Goal: Task Accomplishment & Management: Manage account settings

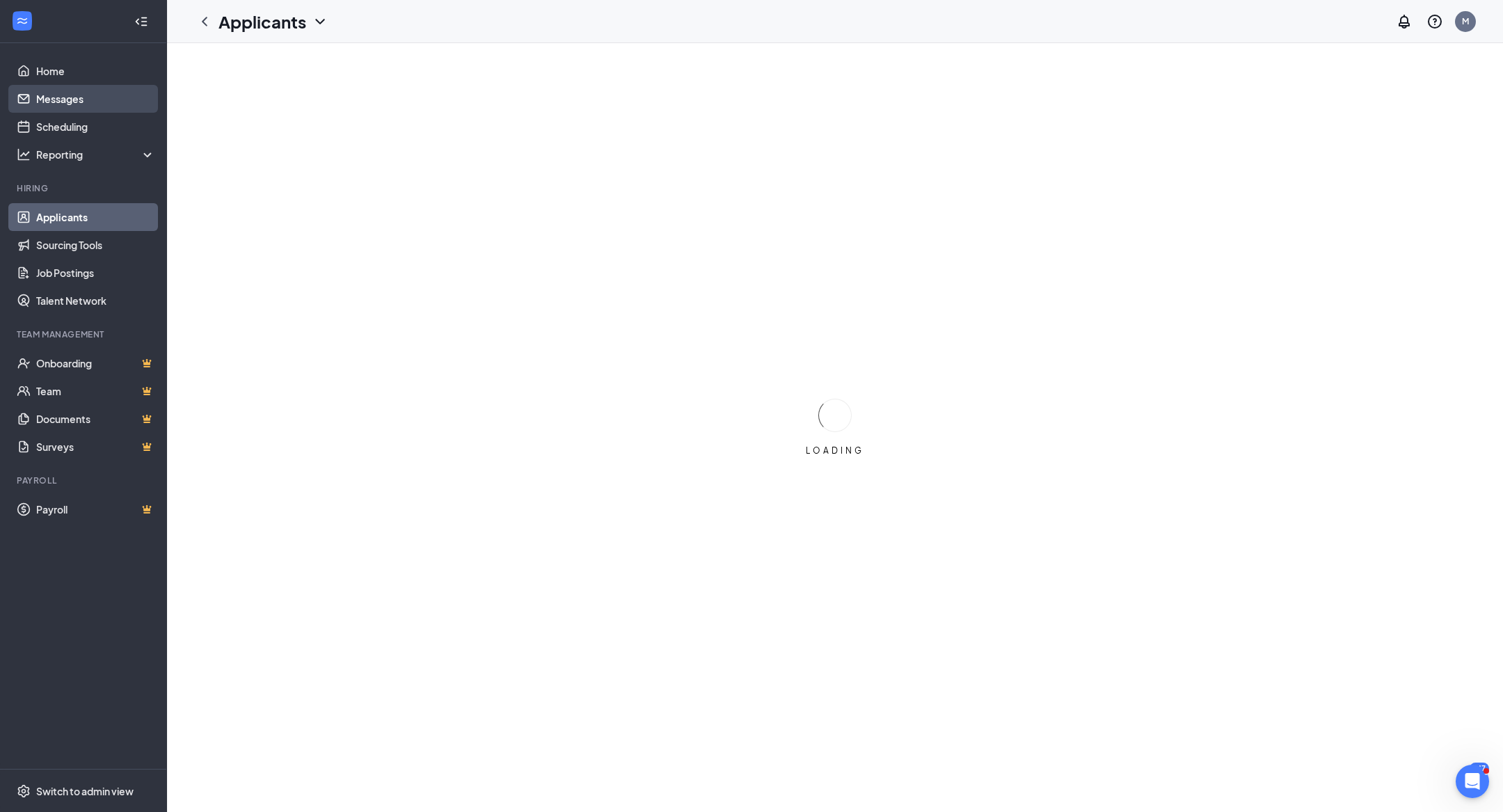
click at [73, 96] on link "Messages" at bounding box center [95, 99] width 119 height 28
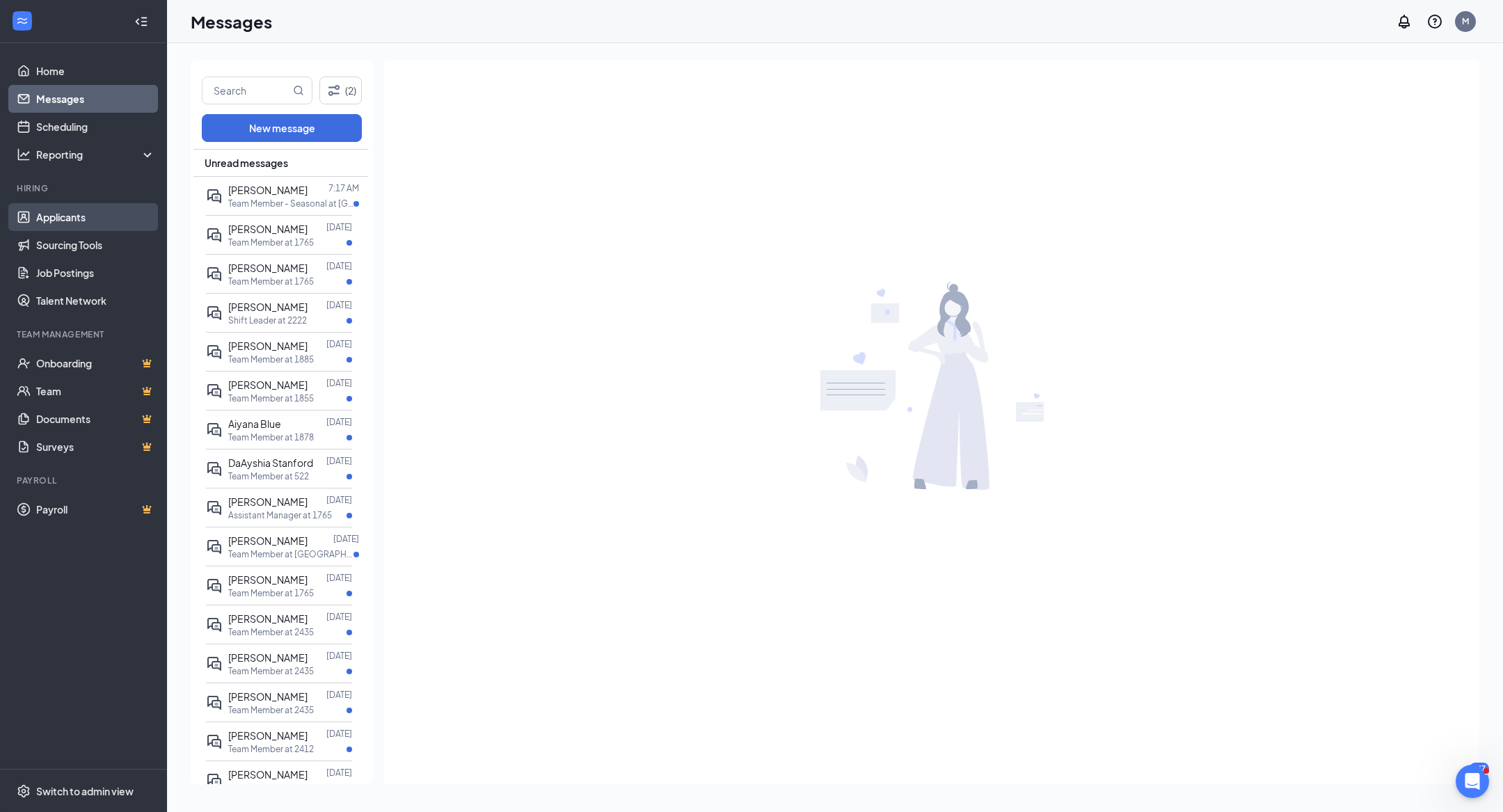
click at [108, 213] on link "Applicants" at bounding box center [95, 217] width 119 height 28
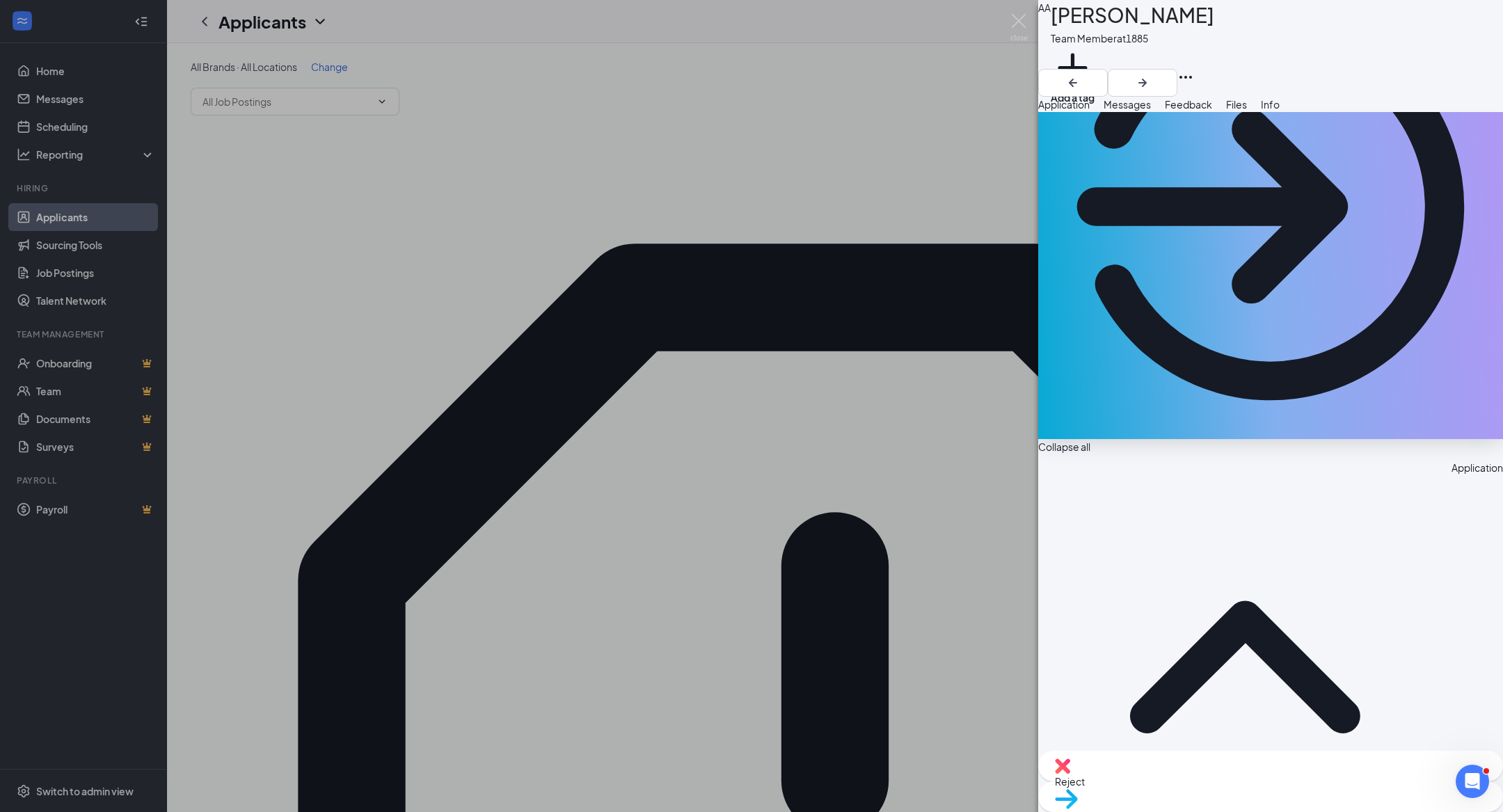
scroll to position [287, 0]
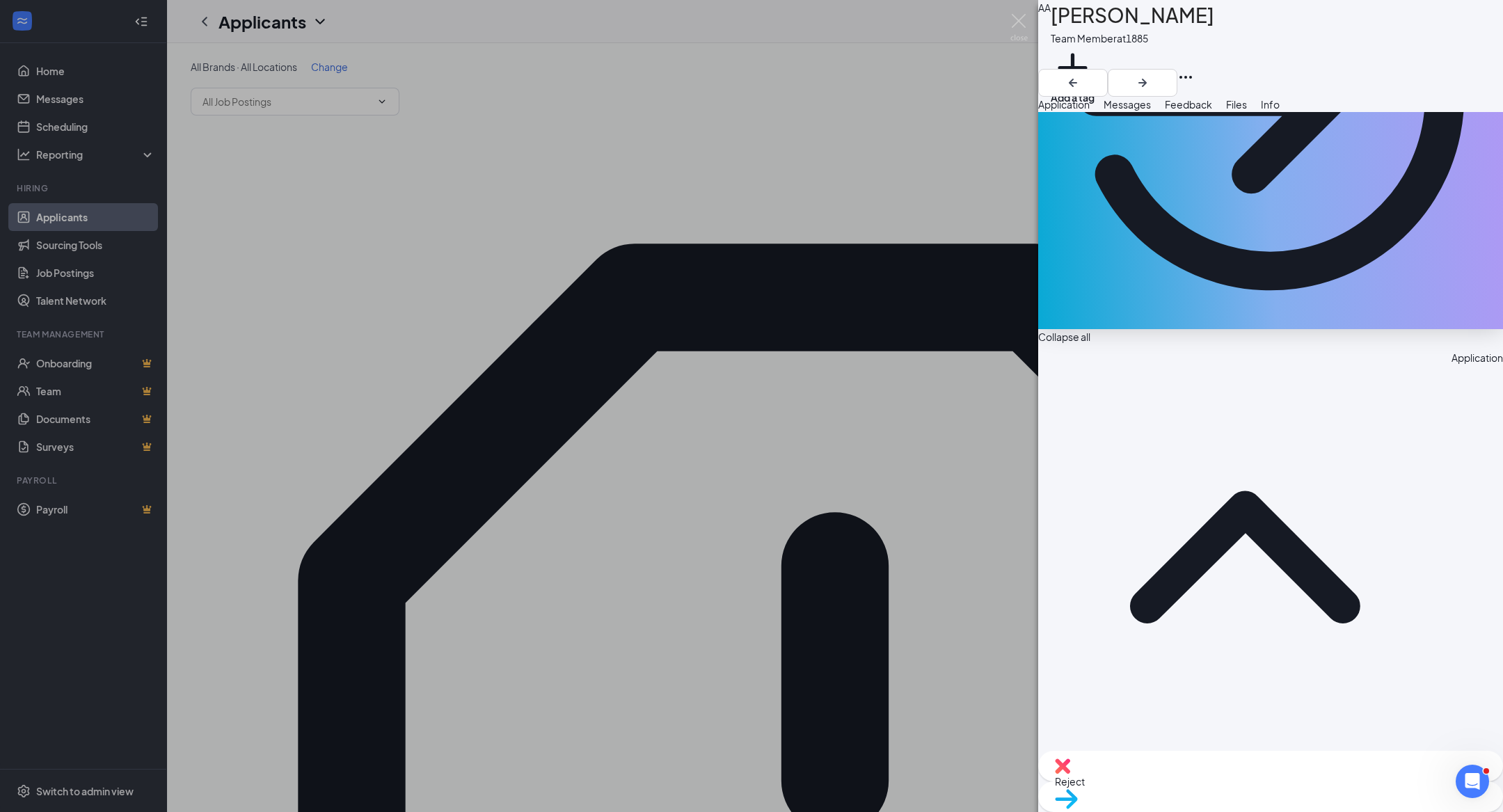
click at [573, 372] on div "AA [PERSON_NAME] Team Member at 1885 Add a tag Application Messages Feedback Fi…" at bounding box center [751, 406] width 1503 height 812
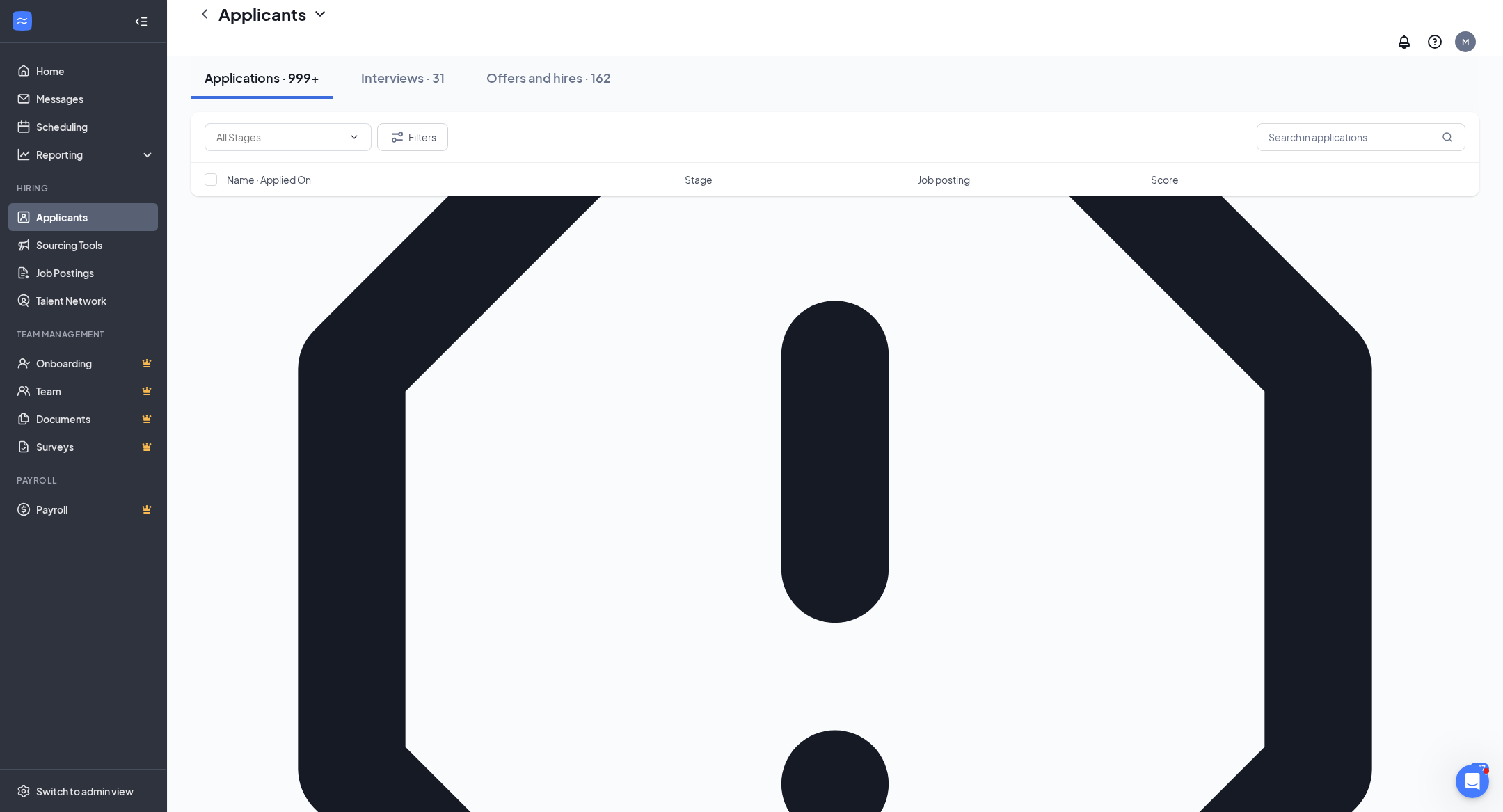
scroll to position [230, 0]
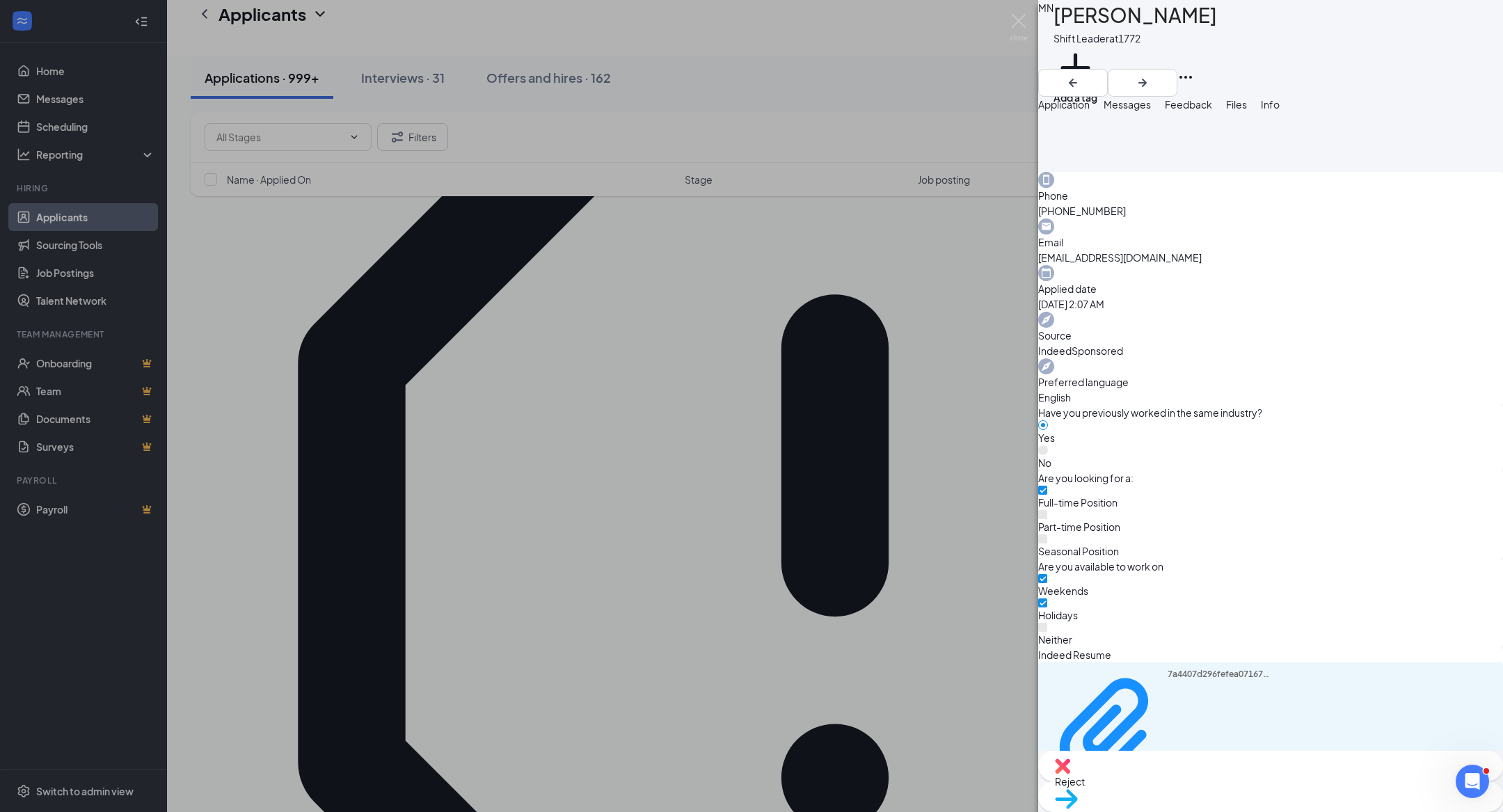
scroll to position [207, 0]
